Goal: Task Accomplishment & Management: Use online tool/utility

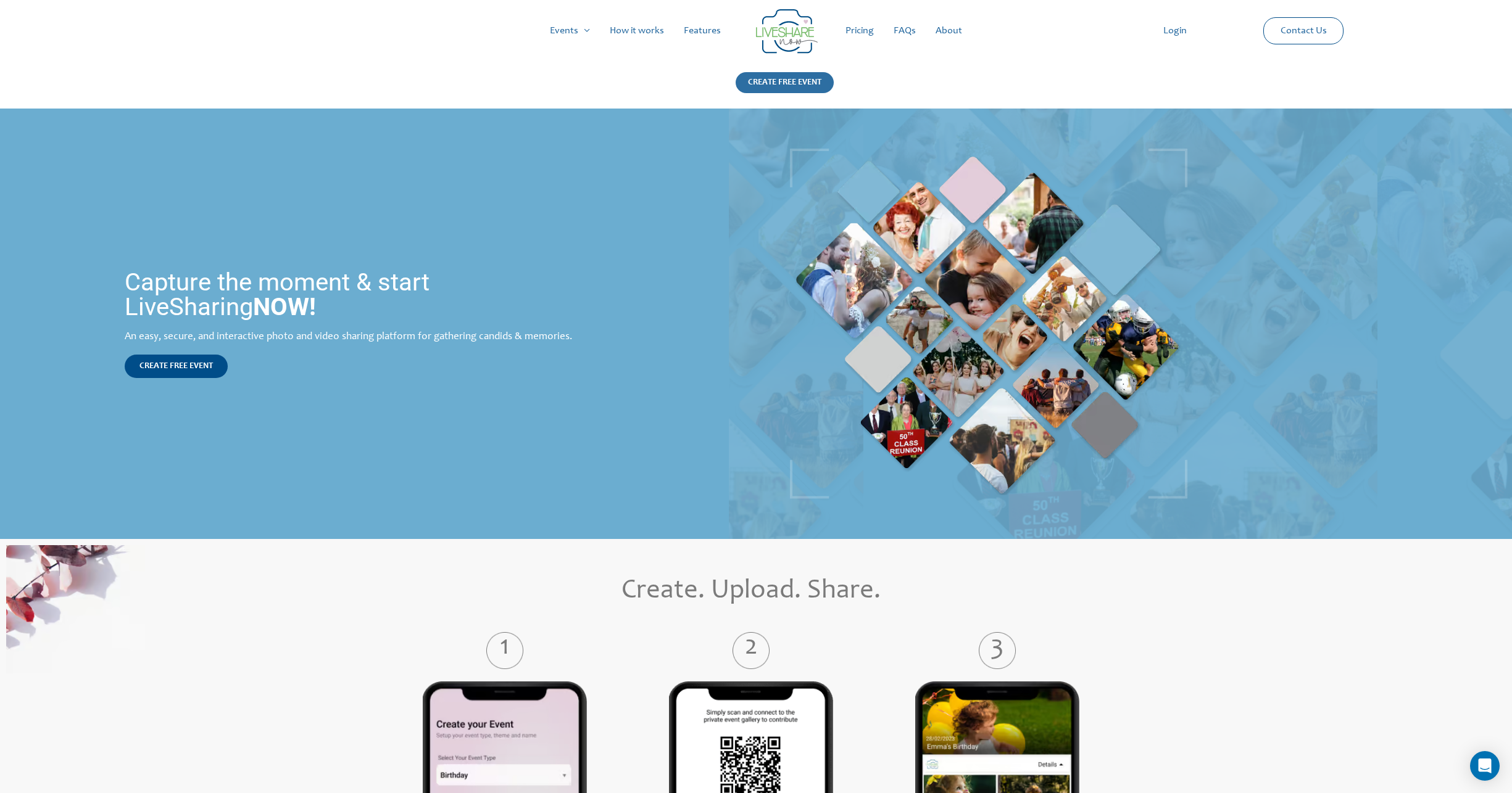
click at [750, 80] on div "CREATE FREE EVENT" at bounding box center [784, 82] width 98 height 21
click at [166, 371] on link "CREATE FREE EVENT" at bounding box center [176, 366] width 103 height 23
click at [1086, 395] on img at bounding box center [989, 323] width 397 height 350
